Goal: Task Accomplishment & Management: Manage account settings

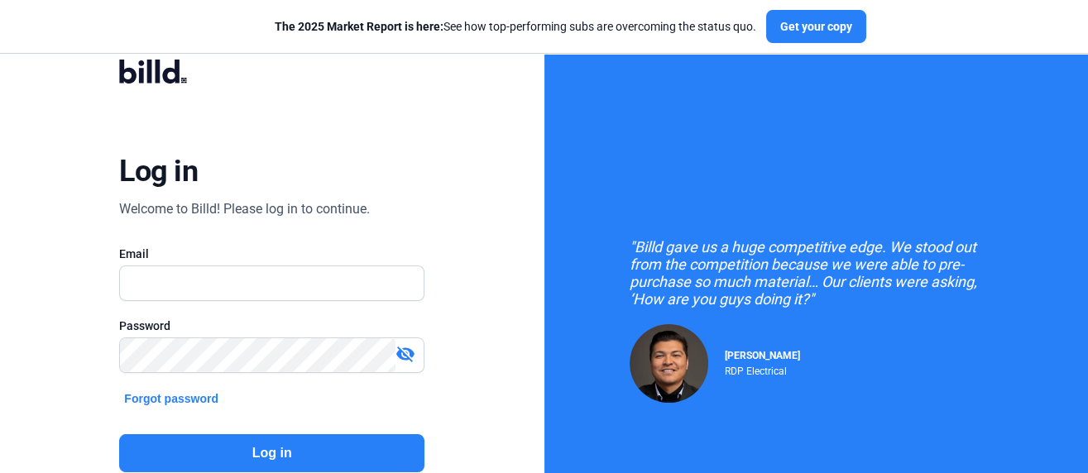
type input "[EMAIL_ADDRESS][DOMAIN_NAME]"
click at [263, 448] on button "Log in" at bounding box center [271, 453] width 305 height 38
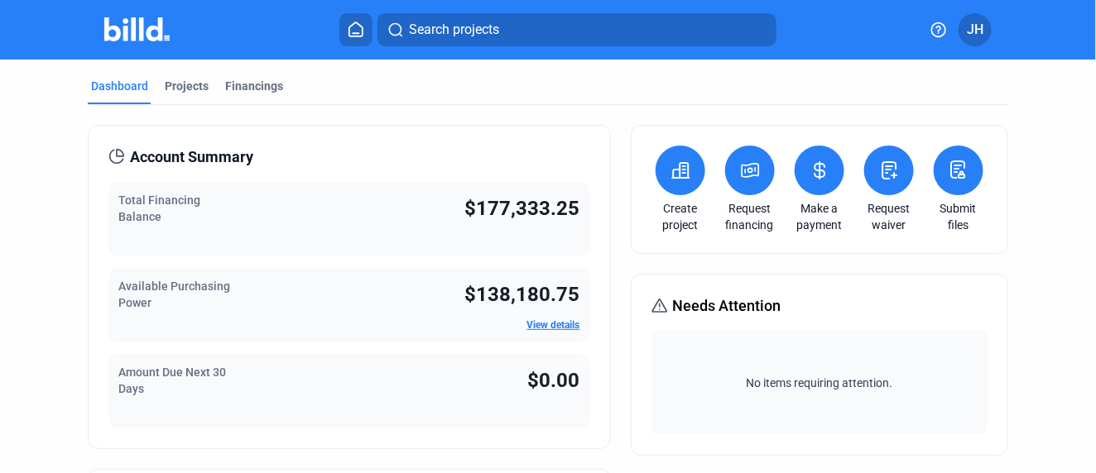
click at [449, 32] on span "Search projects" at bounding box center [454, 30] width 90 height 20
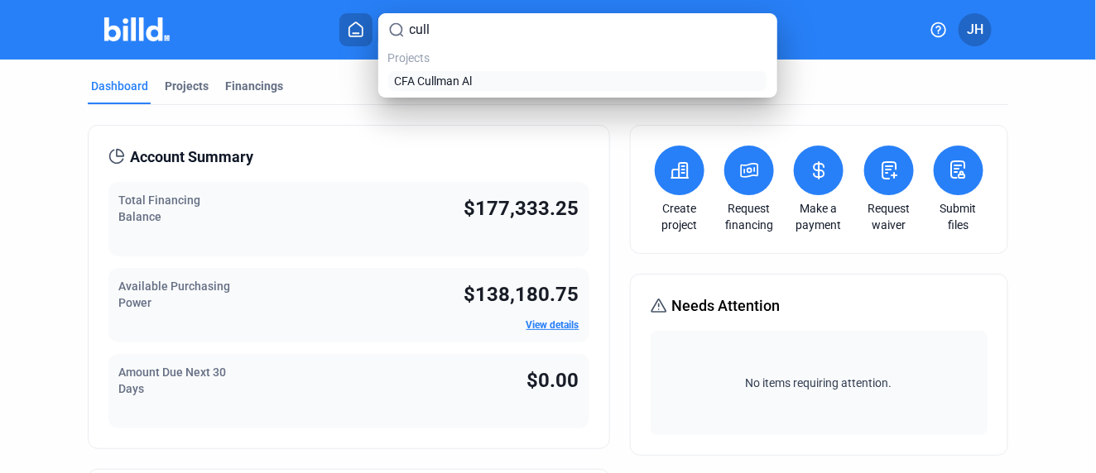
type input "cull"
click at [455, 78] on span "CFA Cullman Al" at bounding box center [434, 81] width 78 height 17
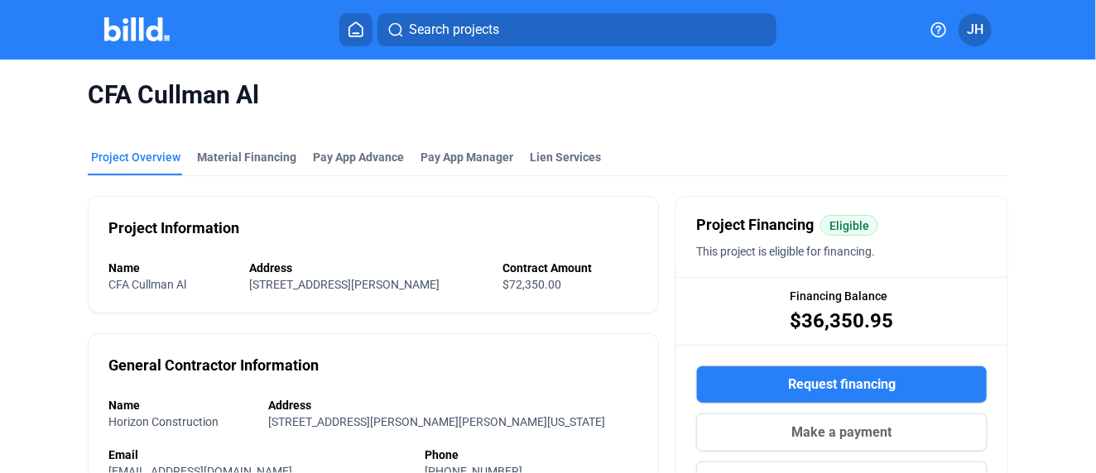
click at [252, 127] on div "CFA Cullman Al" at bounding box center [548, 95] width 920 height 71
click at [243, 159] on div "Material Financing" at bounding box center [246, 157] width 99 height 17
